Goal: Check status: Check status

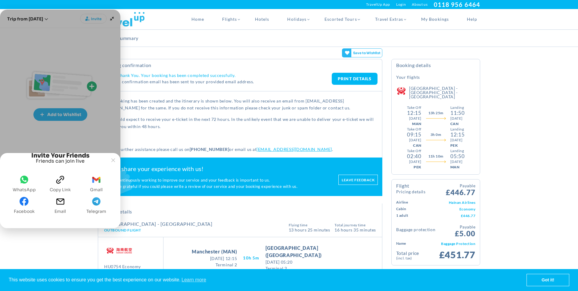
click at [64, 204] on icon "email" at bounding box center [60, 201] width 9 height 9
drag, startPoint x: 531, startPoint y: 40, endPoint x: 539, endPoint y: 16, distance: 24.9
click at [531, 40] on div "Booking Summary" at bounding box center [289, 38] width 578 height 17
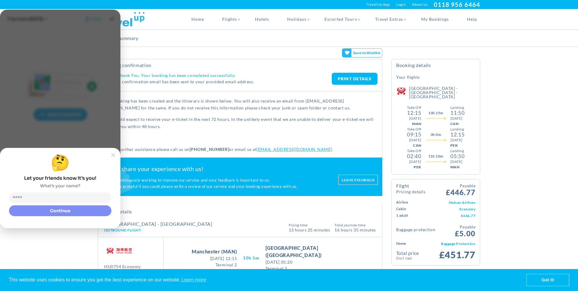
click at [52, 105] on div "Joyned Window" at bounding box center [60, 109] width 120 height 198
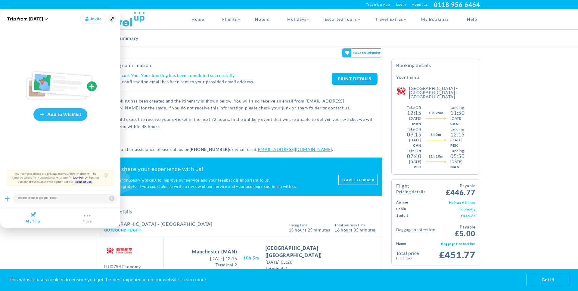
click at [110, 17] on icon "Minimize" at bounding box center [112, 18] width 8 height 8
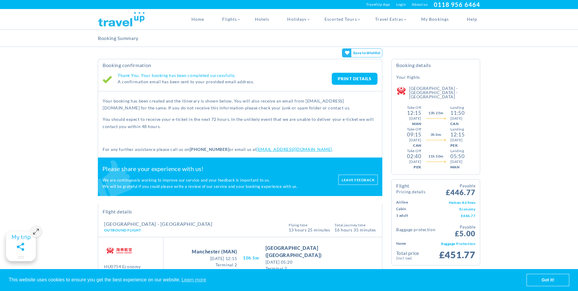
click at [347, 62] on icon at bounding box center [347, 64] width 5 height 5
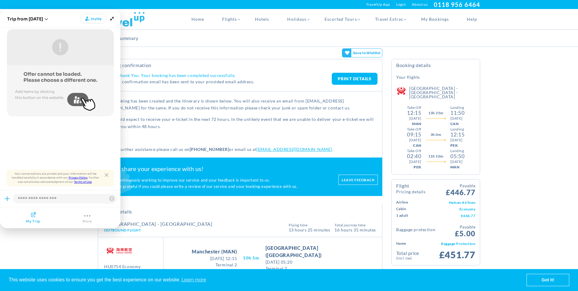
click at [77, 214] on joyned-tab-button "Joyned Window" at bounding box center [87, 218] width 51 height 12
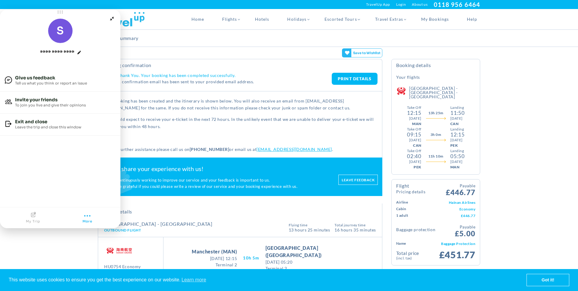
scroll to position [1, 0]
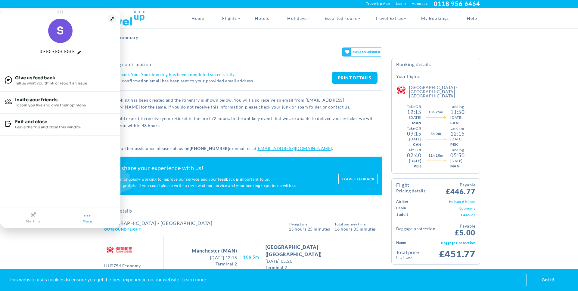
click at [110, 20] on icon "Minimize" at bounding box center [112, 18] width 8 height 8
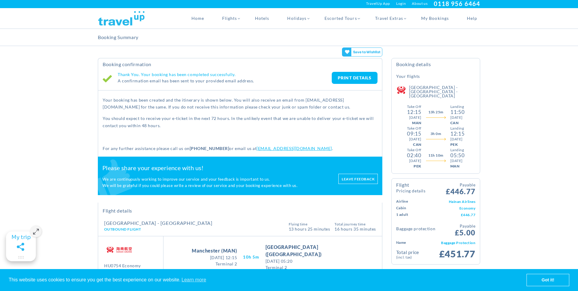
click at [27, 243] on gamitee-floater-minimize-handle "Maximize" at bounding box center [21, 247] width 30 height 30
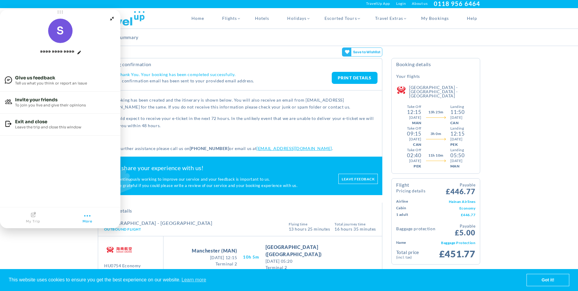
click at [31, 216] on icon "Joyned Window" at bounding box center [32, 214] width 7 height 5
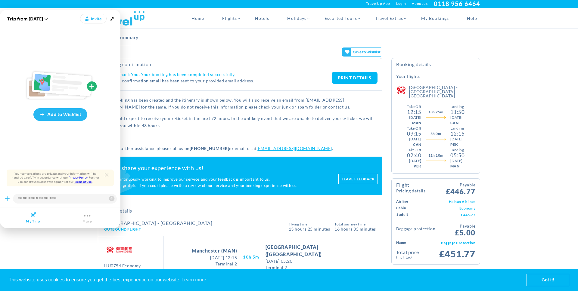
click at [0, 0] on slot "Joyned Window" at bounding box center [0, 0] width 0 height 0
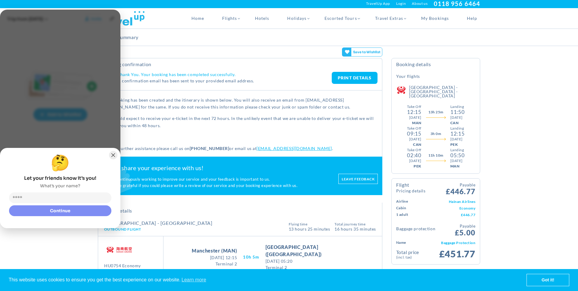
click at [114, 151] on button "Joyned Window" at bounding box center [113, 155] width 8 height 8
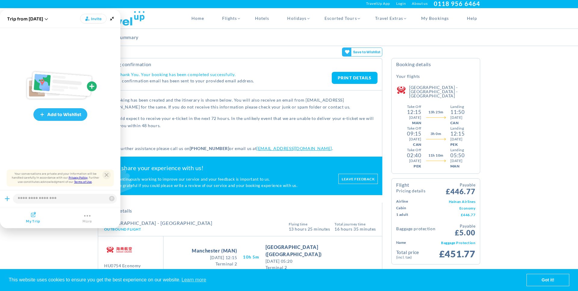
click at [108, 174] on icon "Close tooltip" at bounding box center [107, 175] width 4 height 4
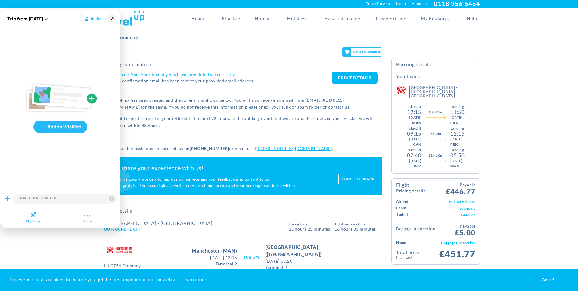
click at [109, 20] on icon "Minimize" at bounding box center [112, 18] width 8 height 8
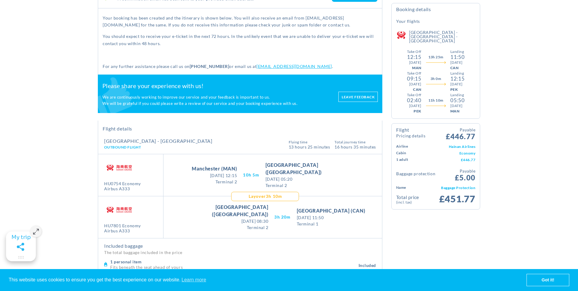
scroll to position [0, 0]
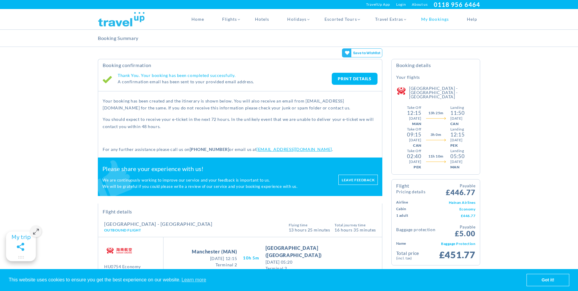
click at [442, 21] on link "My Bookings" at bounding box center [435, 19] width 46 height 20
